Goal: Browse casually

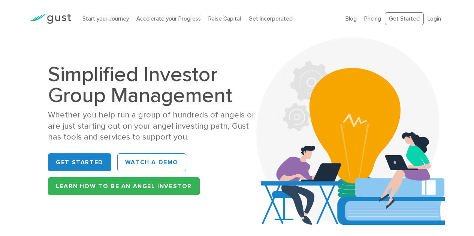
click at [52, 125] on div "Whether you help run a group of hundreds of angels or are just starting out on …" at bounding box center [156, 126] width 216 height 33
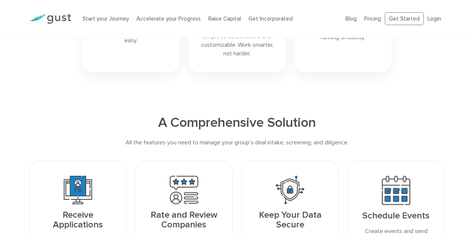
scroll to position [555, 0]
